Goal: Task Accomplishment & Management: Manage account settings

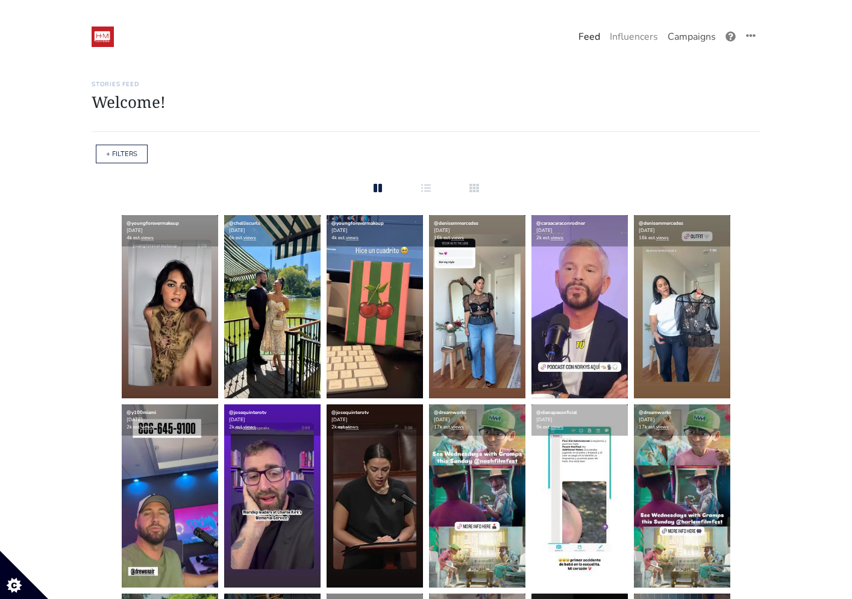
click at [696, 28] on link "Campaigns" at bounding box center [692, 37] width 58 height 24
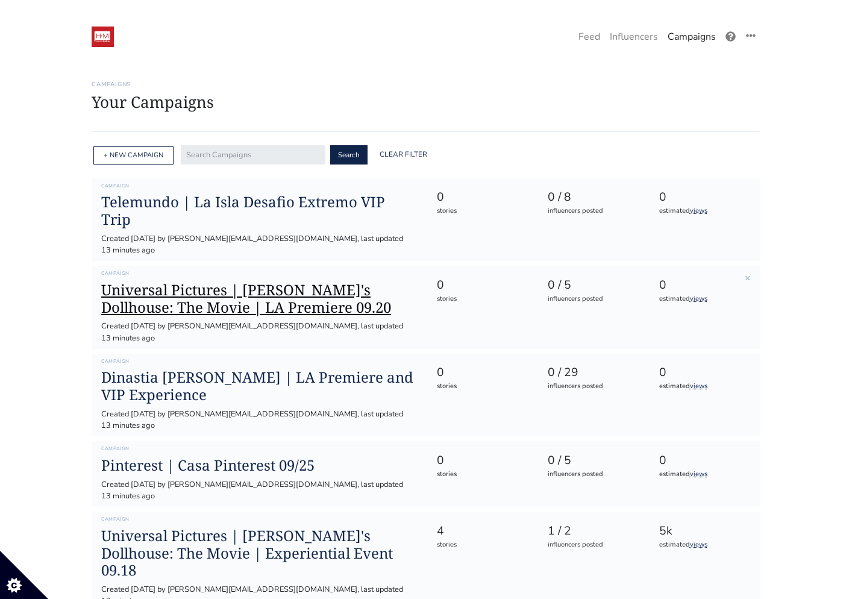
click at [168, 303] on h1 "Universal Pictures | [PERSON_NAME]'s Dollhouse: The Movie | LA Premiere 09.20" at bounding box center [259, 299] width 316 height 35
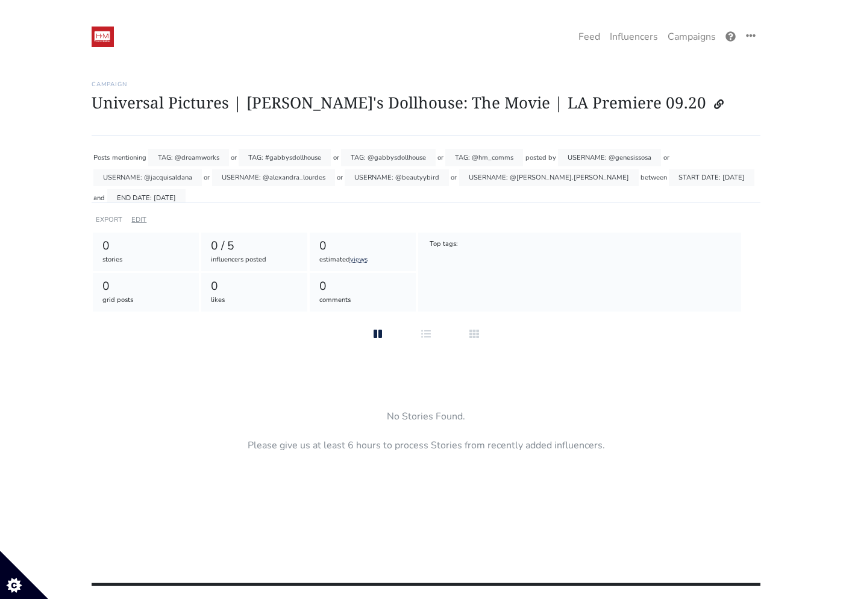
click at [137, 220] on link "EDIT" at bounding box center [138, 219] width 15 height 9
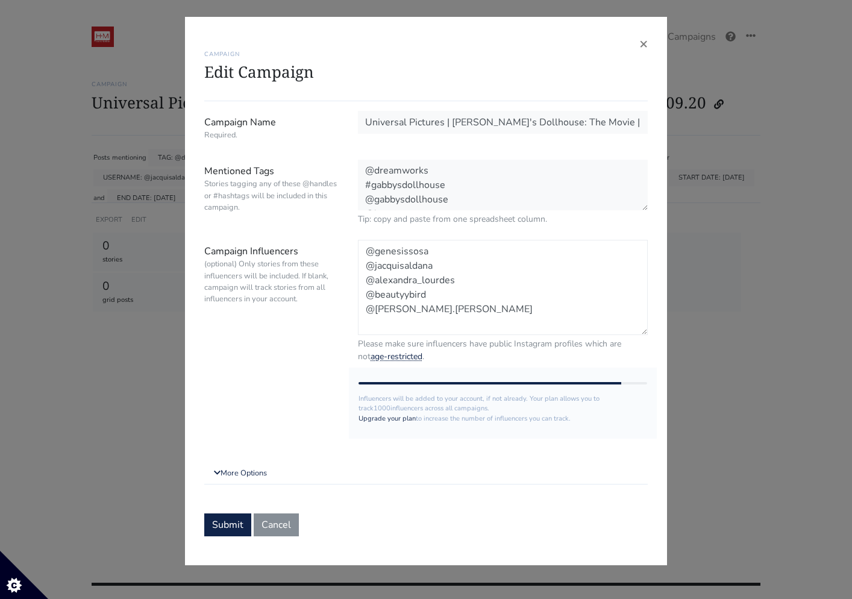
click at [400, 323] on textarea "@genesissosa @jacquisaldana @alexandra_lourdes @beautyybird @[PERSON_NAME].[PER…" at bounding box center [503, 287] width 290 height 95
paste textarea "bricialopez"
paste textarea "_supermamas"
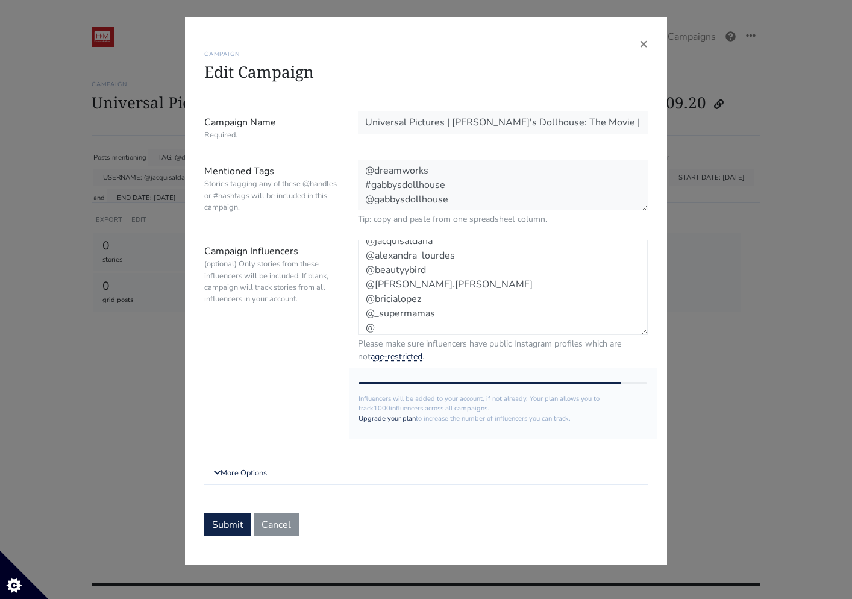
paste textarea "silvanaeffiotv"
paste textarea "accesototalshow"
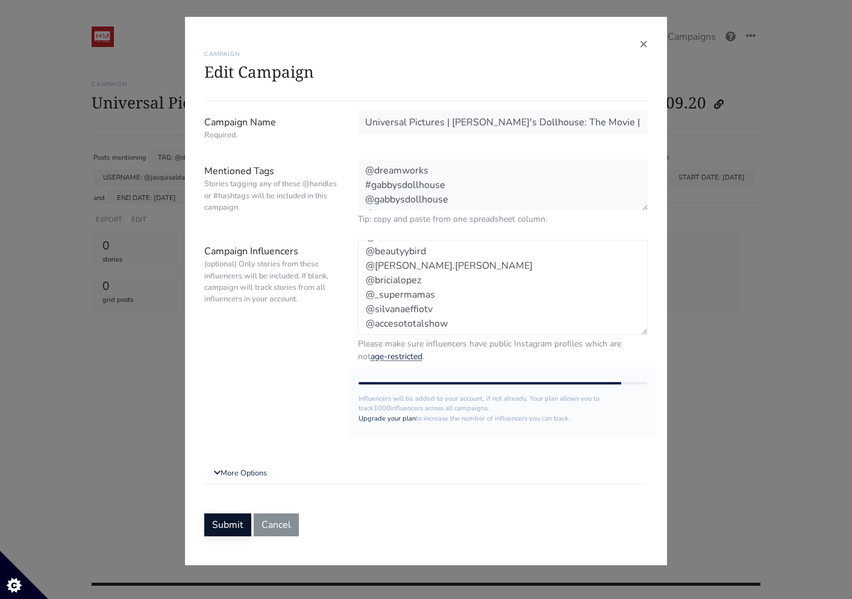
type textarea "@genesissosa @jacquisaldana @alexandra_lourdes @beautyybird @[PERSON_NAME].[PER…"
click at [219, 520] on button "Submit" at bounding box center [227, 523] width 47 height 23
